Goal: Book appointment/travel/reservation

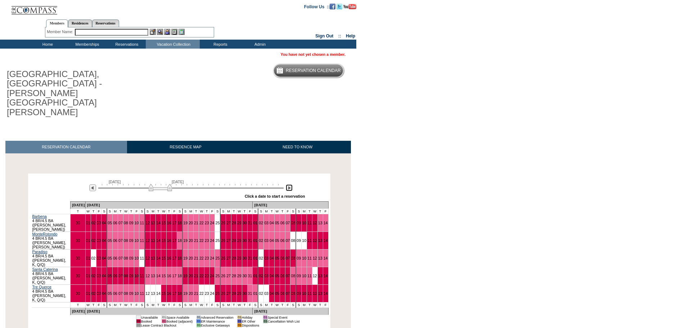
click at [291, 184] on img at bounding box center [289, 187] width 7 height 7
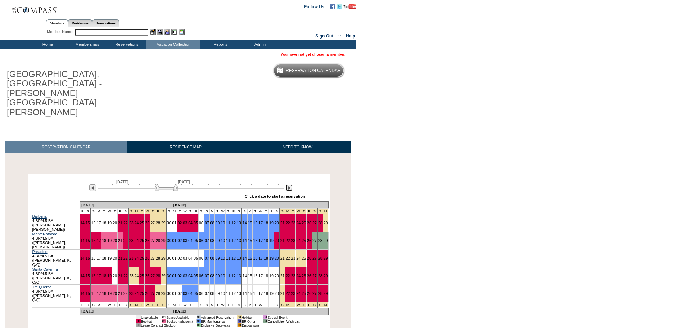
click at [291, 184] on img at bounding box center [289, 187] width 7 height 7
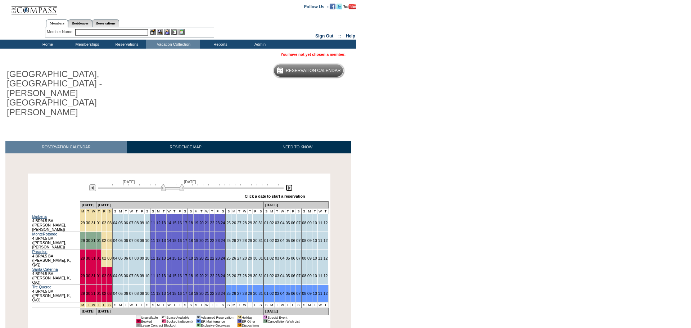
click at [291, 184] on img at bounding box center [289, 187] width 7 height 7
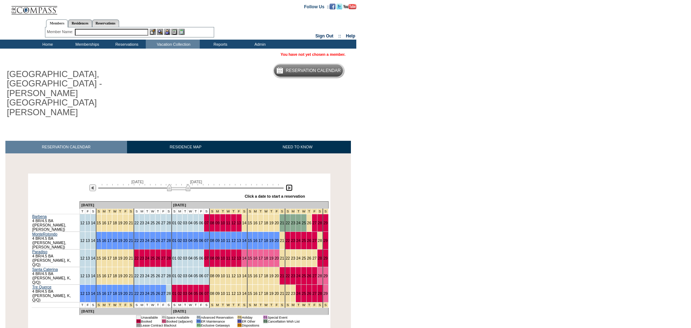
click at [291, 184] on img at bounding box center [289, 187] width 7 height 7
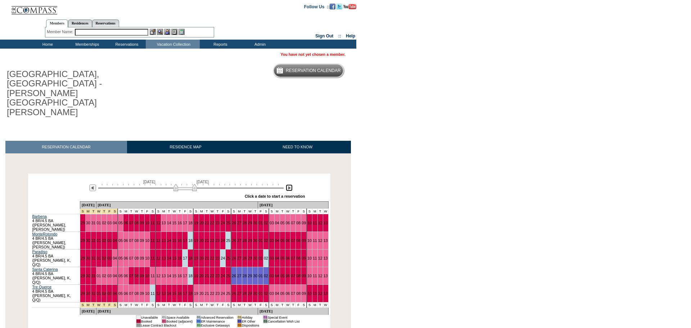
click at [291, 184] on img at bounding box center [289, 187] width 7 height 7
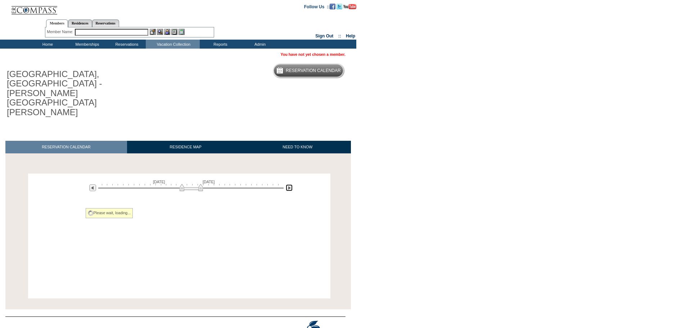
click at [291, 184] on img at bounding box center [289, 187] width 7 height 7
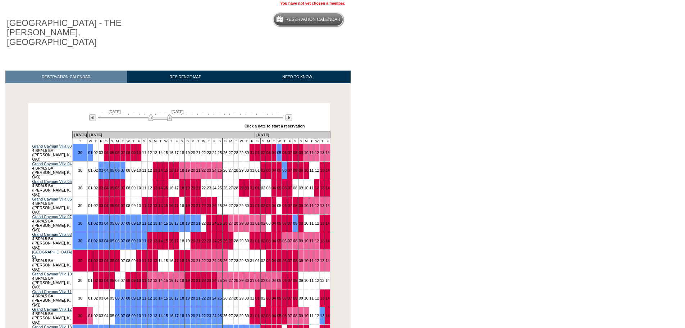
scroll to position [72, 0]
